Goal: Check status: Check status

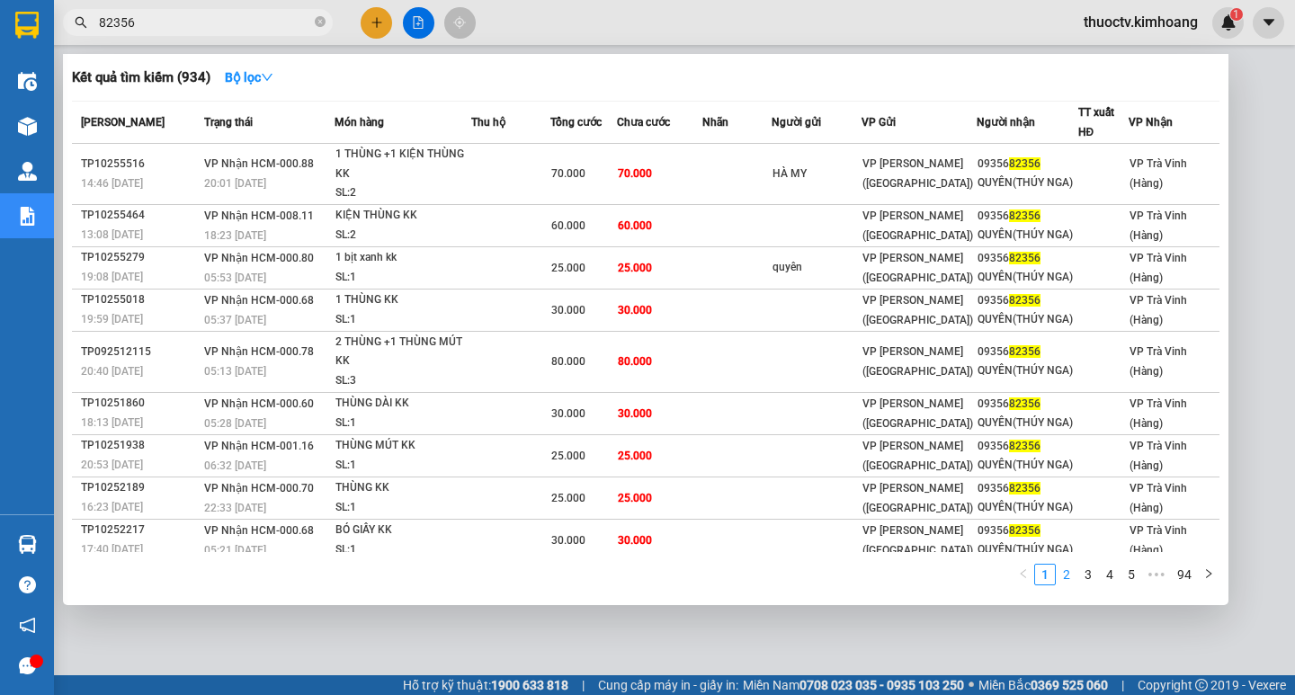
click at [1069, 577] on link "2" at bounding box center [1067, 575] width 20 height 20
click at [1091, 572] on link "3" at bounding box center [1088, 575] width 20 height 20
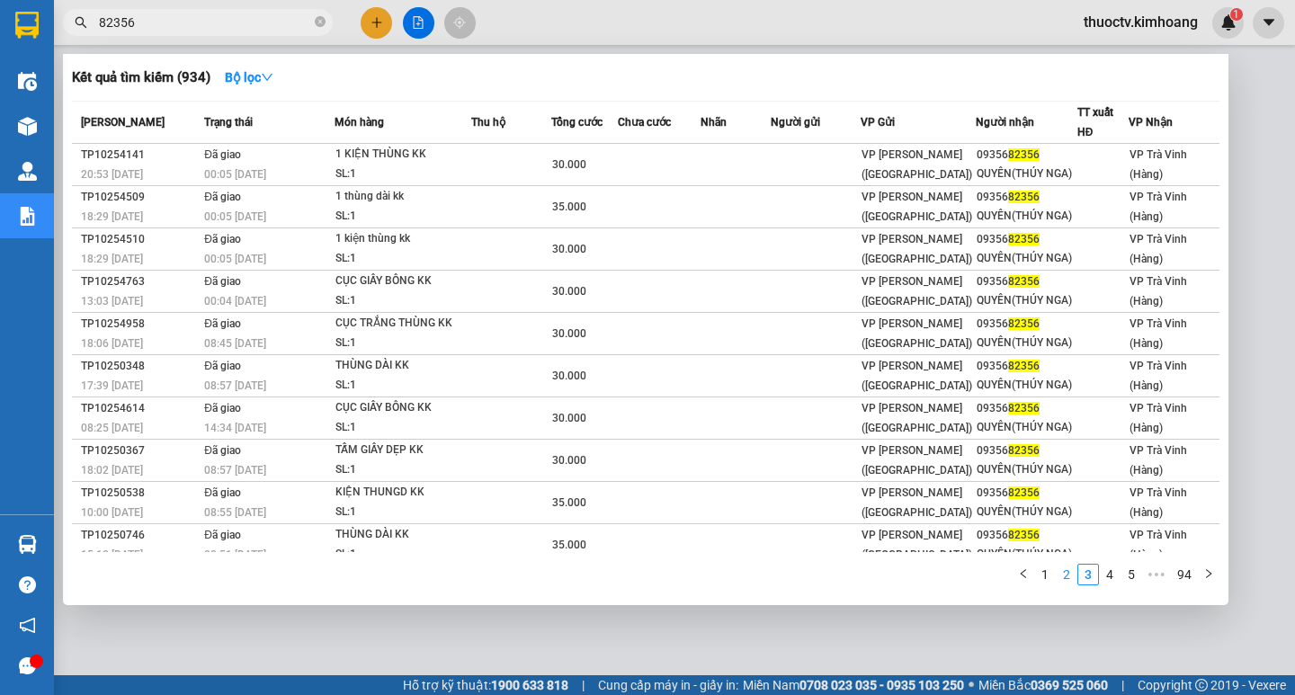
click at [1067, 576] on link "2" at bounding box center [1067, 575] width 20 height 20
click at [1044, 574] on link "1" at bounding box center [1045, 575] width 20 height 20
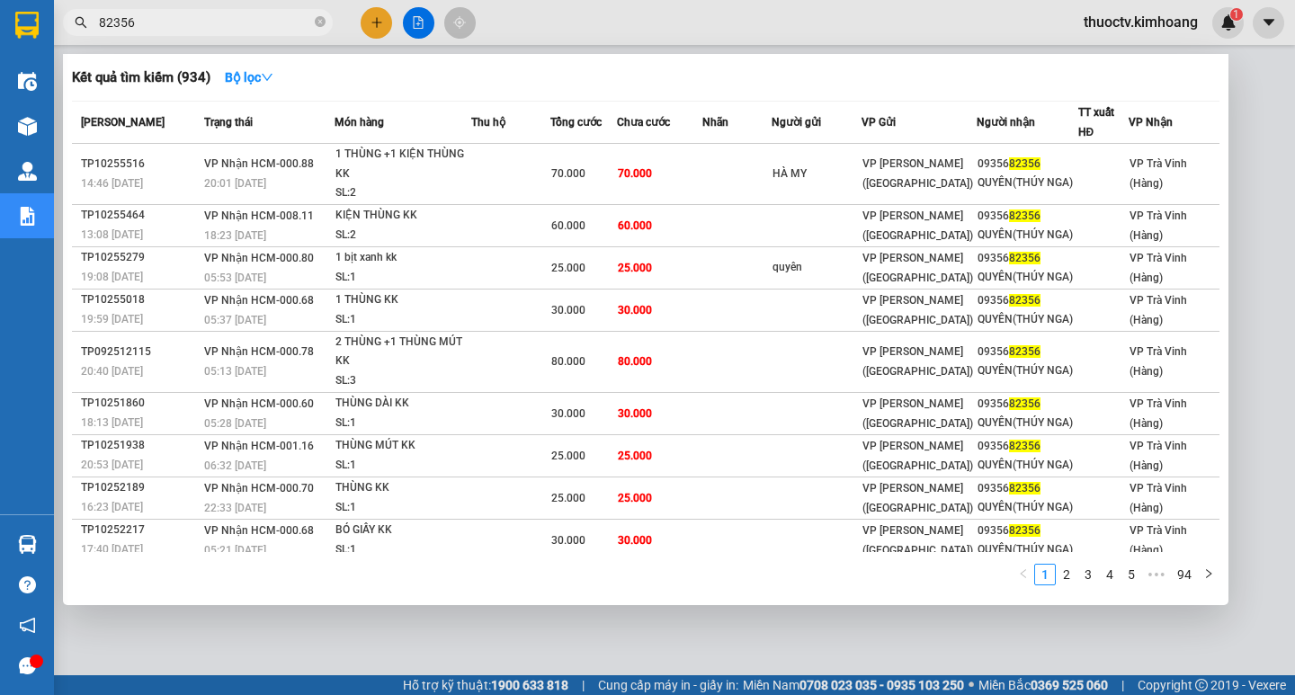
click at [151, 22] on input "82356" at bounding box center [205, 23] width 212 height 20
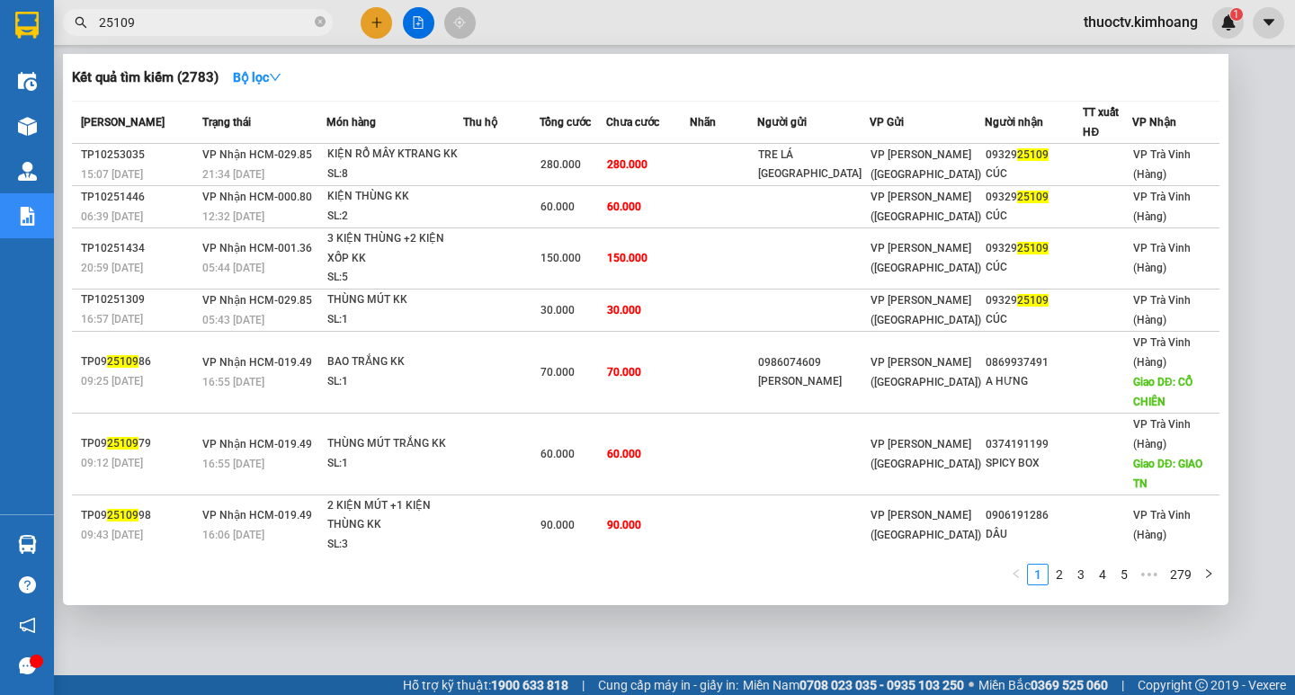
click at [159, 22] on input "25109" at bounding box center [205, 23] width 212 height 20
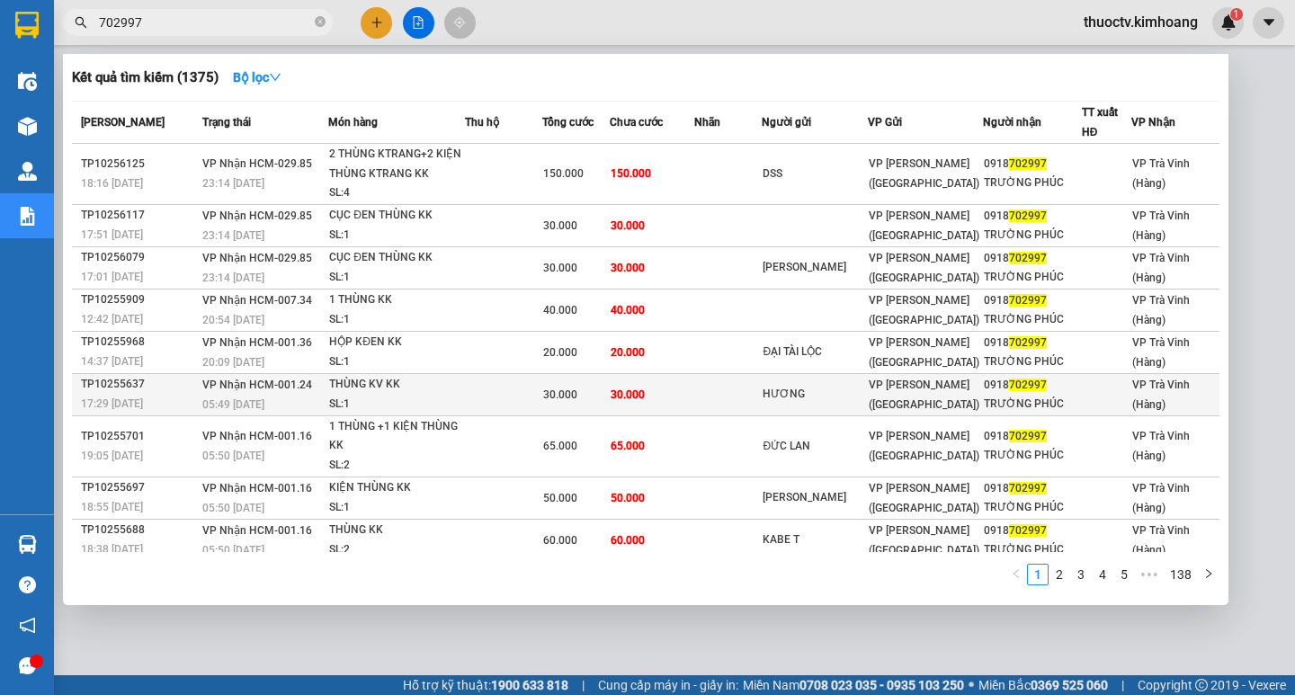
scroll to position [52, 0]
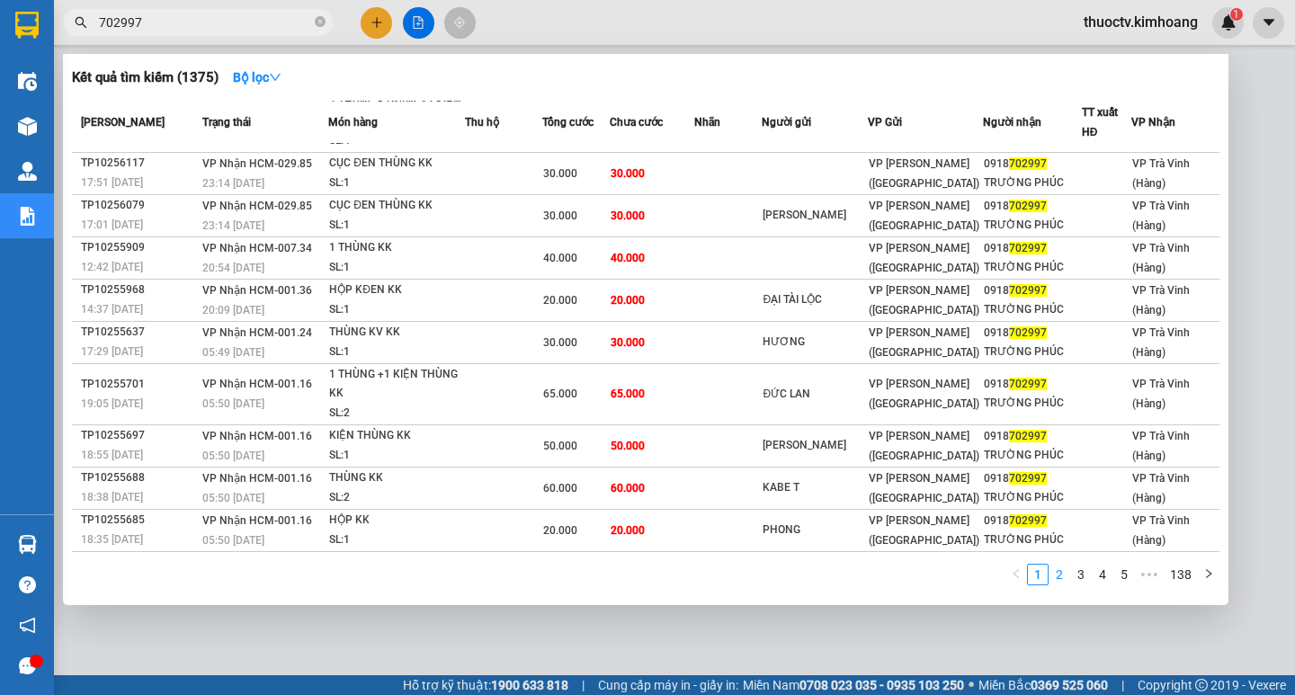
type input "702997"
click at [1063, 573] on link "2" at bounding box center [1060, 575] width 20 height 20
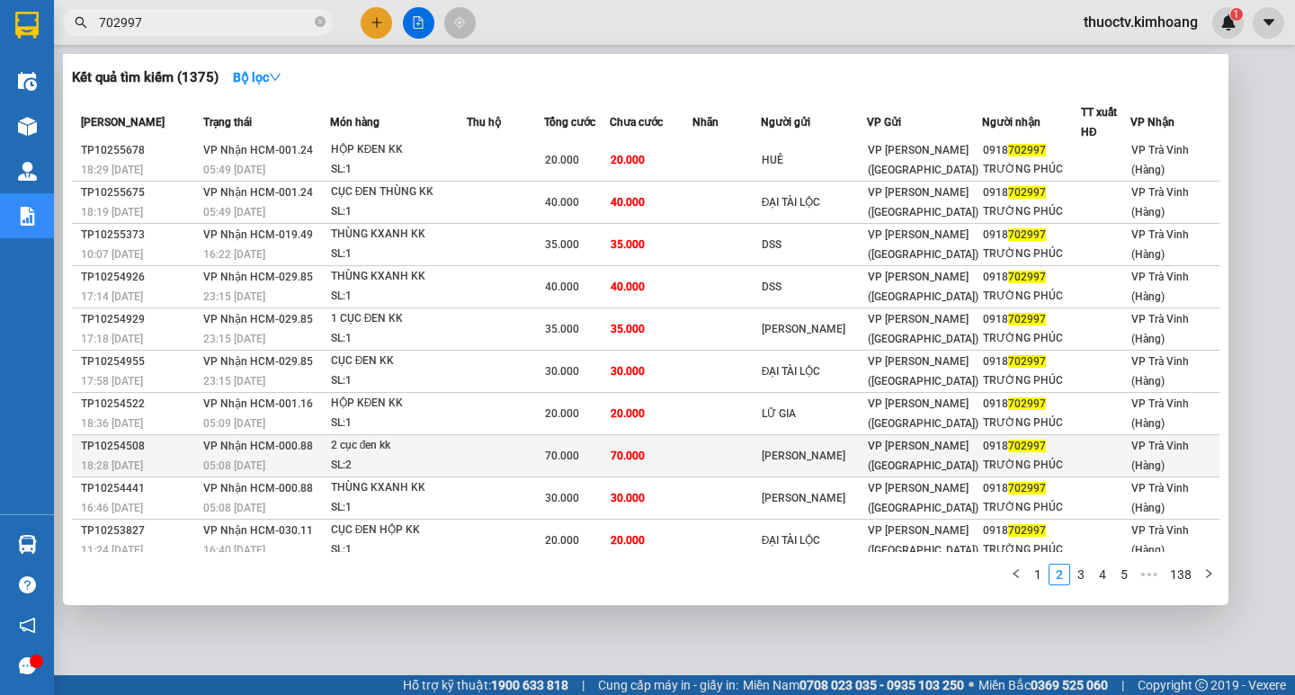
scroll to position [0, 0]
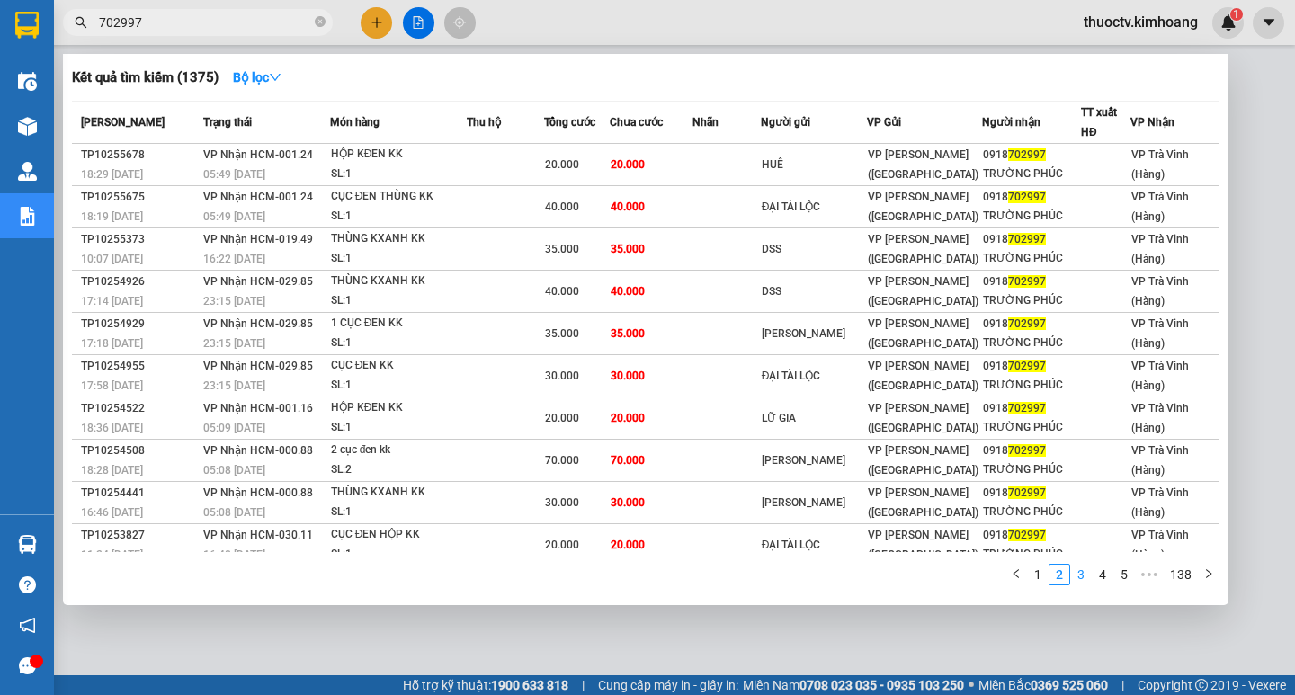
click at [1083, 576] on link "3" at bounding box center [1081, 575] width 20 height 20
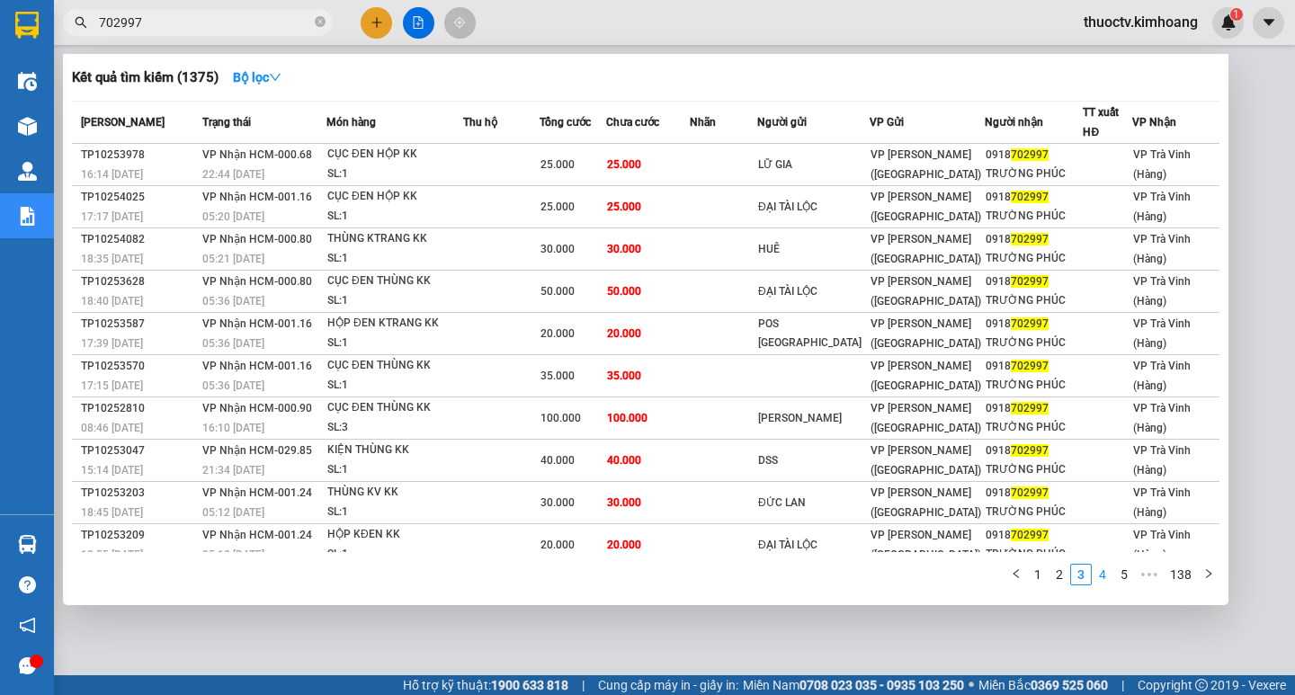
click at [1106, 574] on link "4" at bounding box center [1103, 575] width 20 height 20
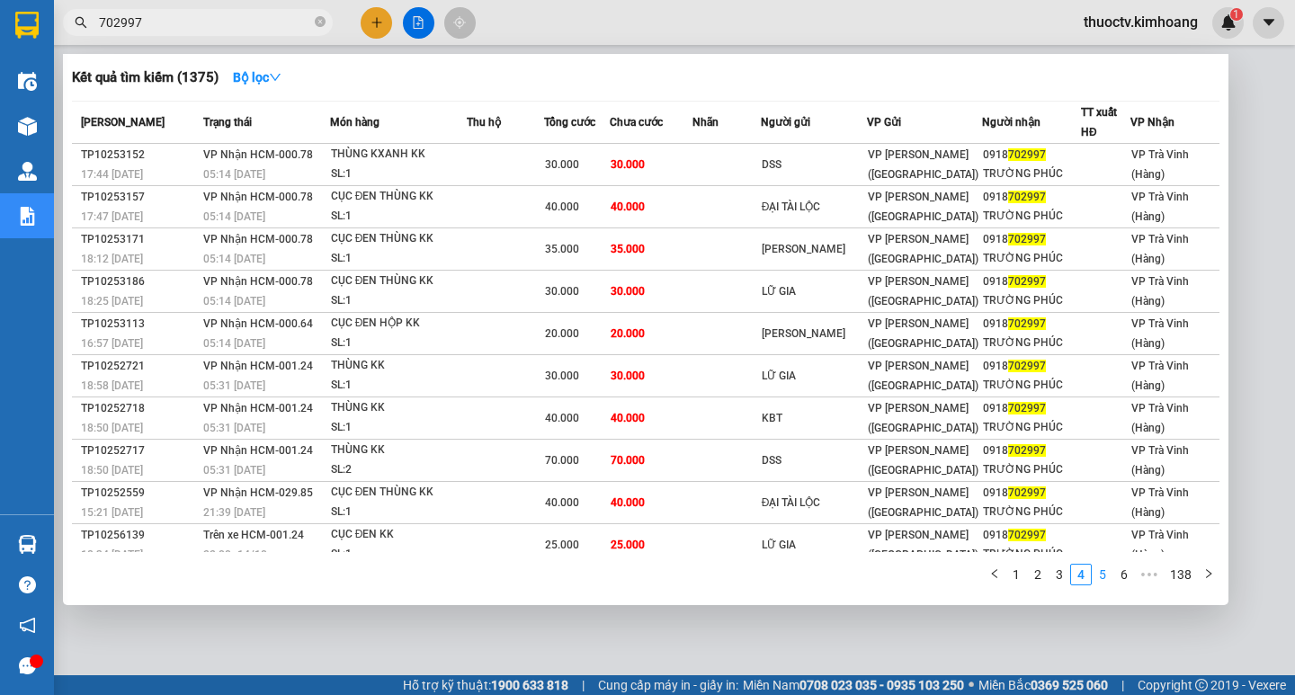
click at [1107, 572] on link "5" at bounding box center [1103, 575] width 20 height 20
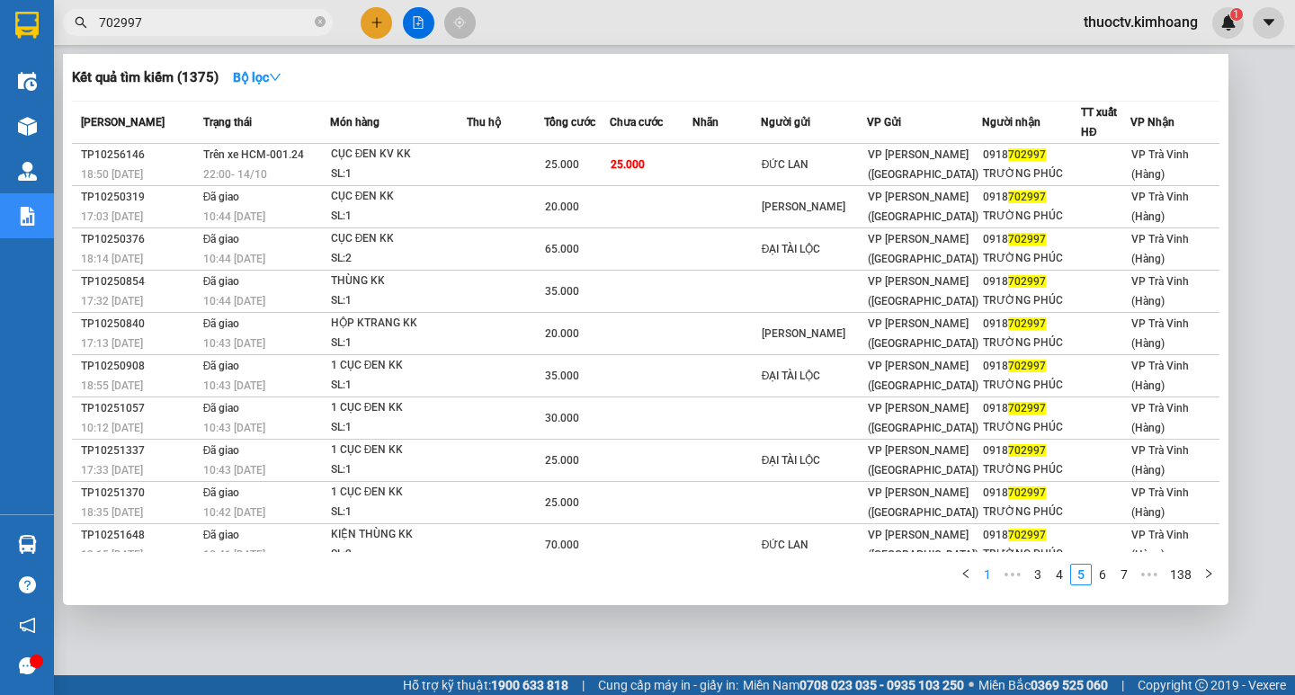
click at [990, 575] on link "1" at bounding box center [988, 575] width 20 height 20
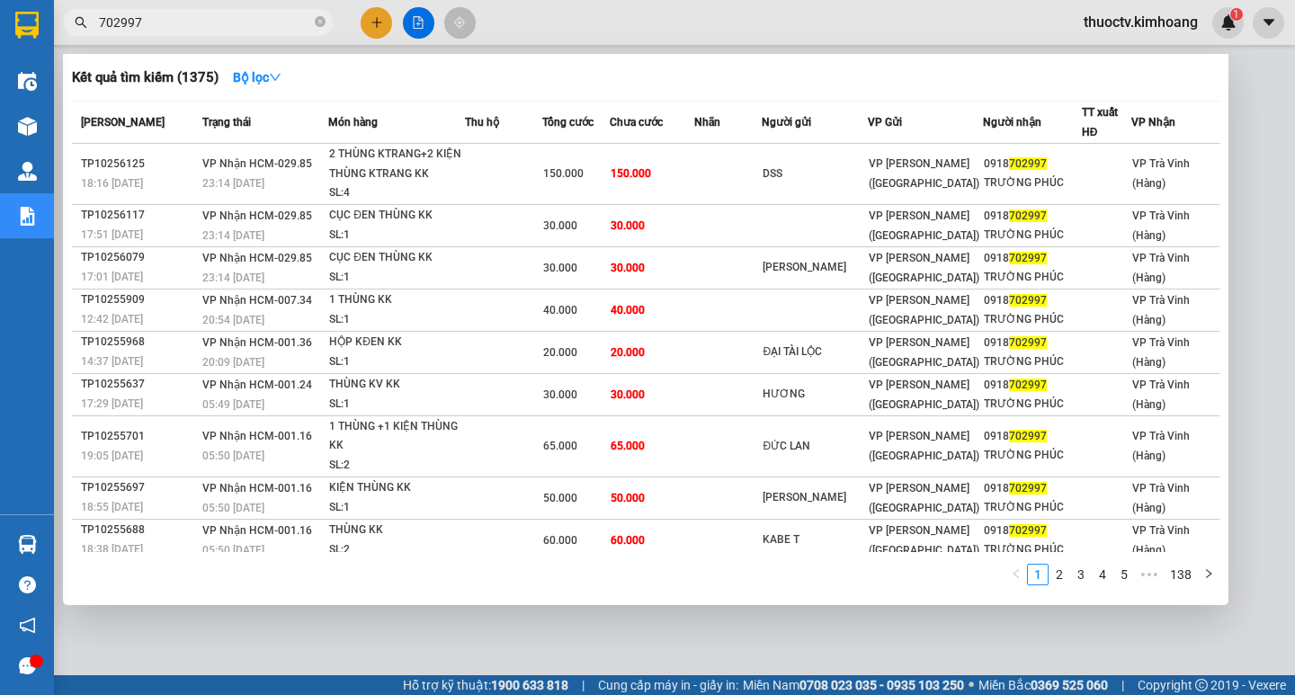
click at [157, 22] on input "702997" at bounding box center [205, 23] width 212 height 20
